Goal: Task Accomplishment & Management: Manage account settings

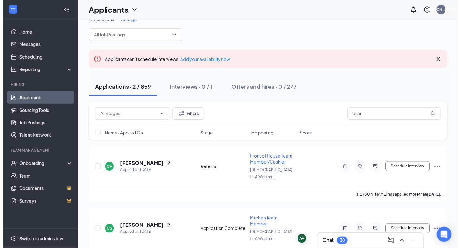
scroll to position [14, 0]
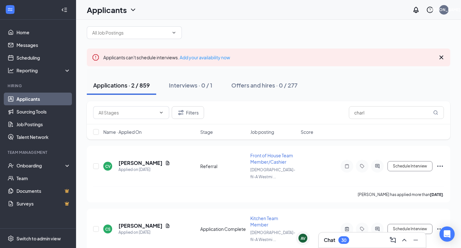
click at [358, 242] on div "Chat 30" at bounding box center [372, 240] width 97 height 10
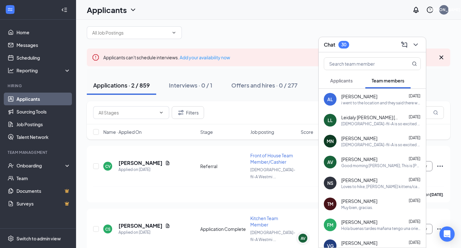
click at [371, 141] on div "[PERSON_NAME] [DATE] [DEMOGRAPHIC_DATA]-fil-A is so excited for you to join our…" at bounding box center [381, 141] width 80 height 12
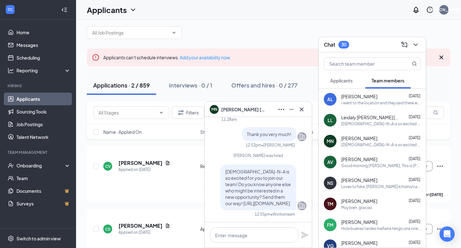
click at [371, 141] on div "[PERSON_NAME] [DATE]" at bounding box center [381, 138] width 80 height 6
click at [413, 43] on icon "ChevronDown" at bounding box center [416, 45] width 8 height 8
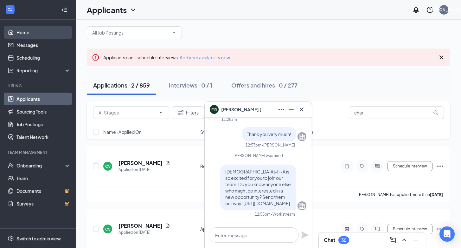
click at [21, 35] on link "Home" at bounding box center [43, 32] width 54 height 13
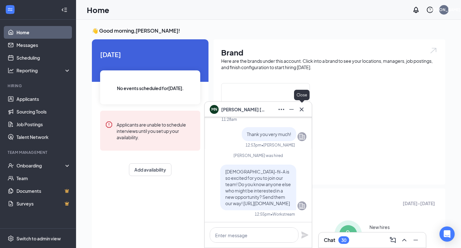
click at [301, 110] on icon "Cross" at bounding box center [302, 110] width 8 height 8
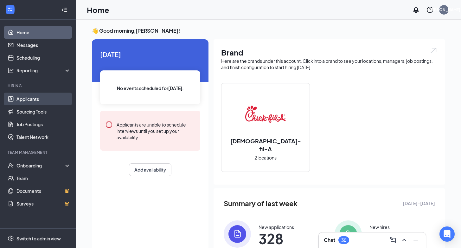
click at [33, 100] on link "Applicants" at bounding box center [43, 99] width 54 height 13
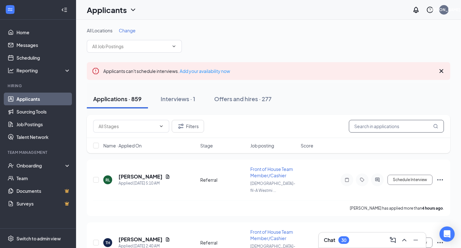
click at [368, 125] on input "text" at bounding box center [396, 126] width 95 height 13
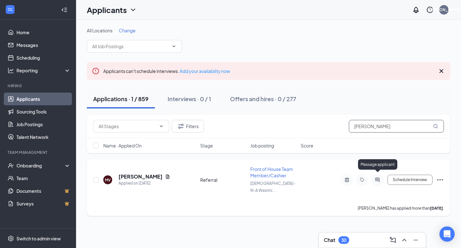
type input "[PERSON_NAME]"
click at [378, 177] on icon "ActiveChat" at bounding box center [377, 179] width 4 height 4
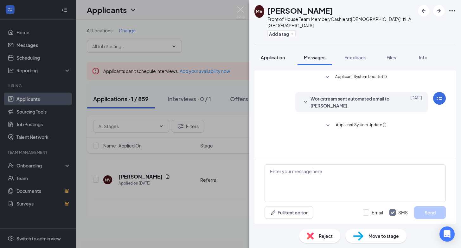
click at [277, 55] on span "Application" at bounding box center [273, 58] width 24 height 6
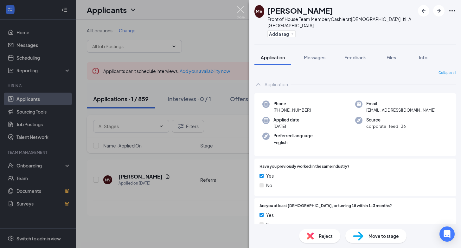
click at [240, 10] on img at bounding box center [241, 12] width 8 height 12
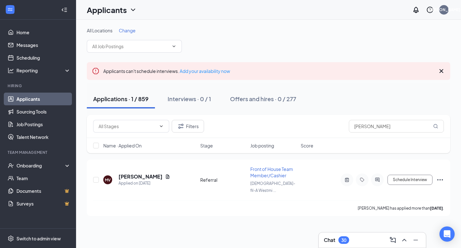
click at [122, 96] on div "Applications · 1 / 859" at bounding box center [120, 99] width 55 height 8
click at [152, 173] on h5 "[PERSON_NAME]" at bounding box center [141, 176] width 44 height 7
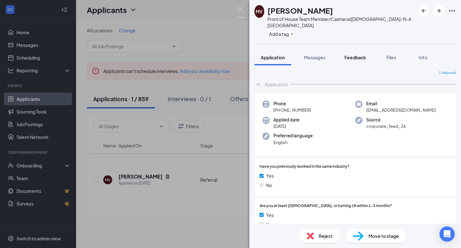
click at [357, 55] on span "Feedback" at bounding box center [356, 58] width 22 height 6
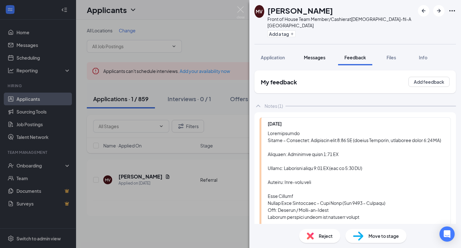
click at [318, 55] on span "Messages" at bounding box center [315, 58] width 22 height 6
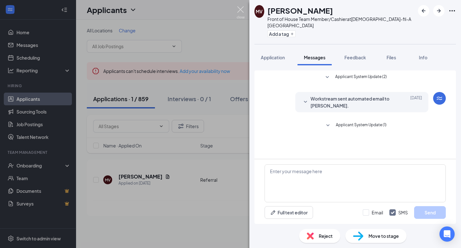
click at [242, 8] on img at bounding box center [241, 12] width 8 height 12
